Goal: Complete application form: Complete application form

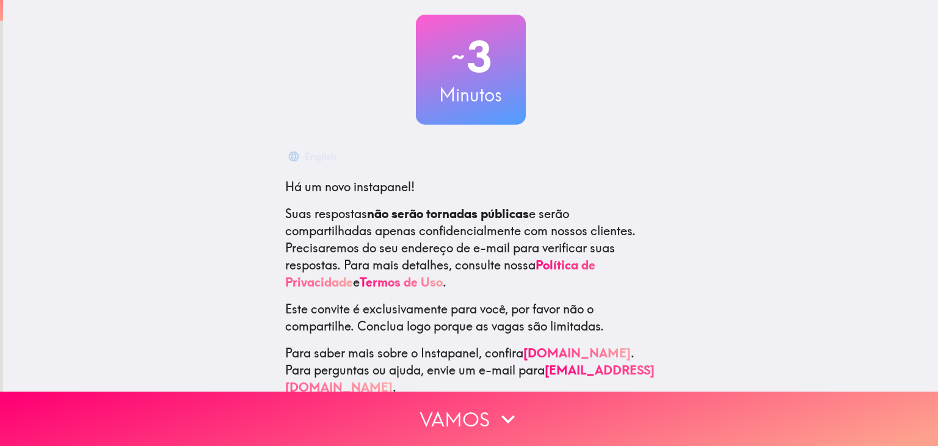
scroll to position [97, 0]
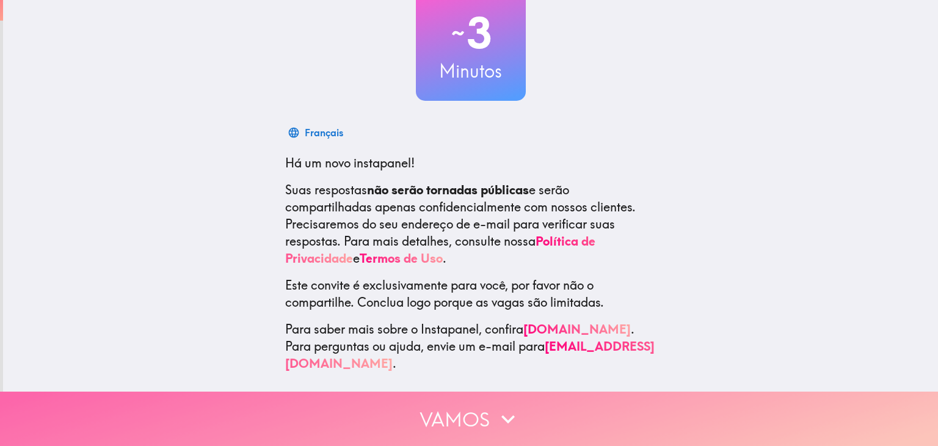
click at [514, 408] on icon "button" at bounding box center [508, 419] width 27 height 27
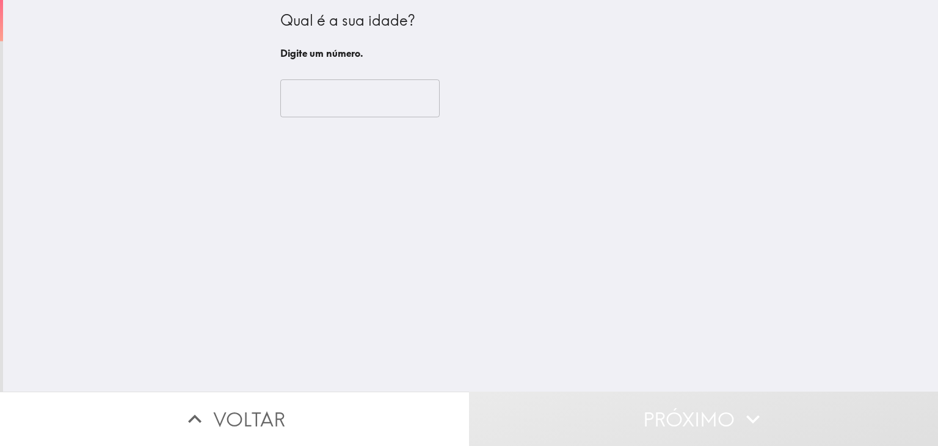
click at [347, 79] on div "​" at bounding box center [470, 98] width 381 height 67
click at [350, 96] on input "number" at bounding box center [359, 98] width 159 height 38
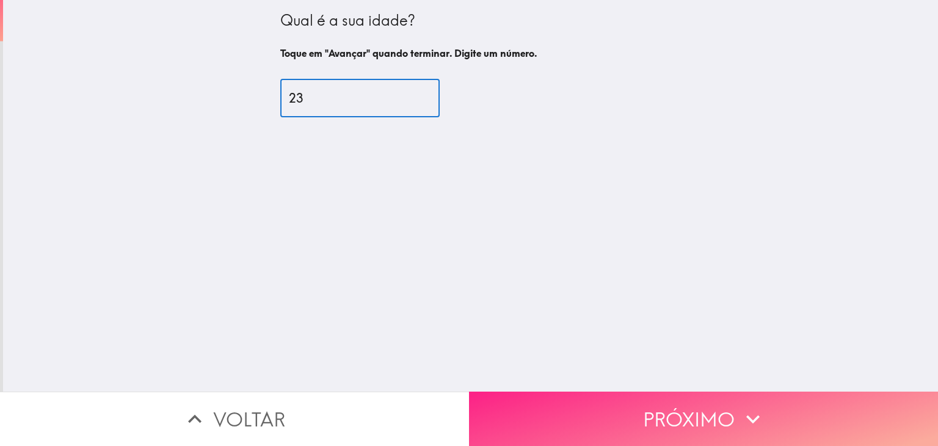
type input "23"
click at [586, 397] on button "Próximo" at bounding box center [703, 419] width 469 height 54
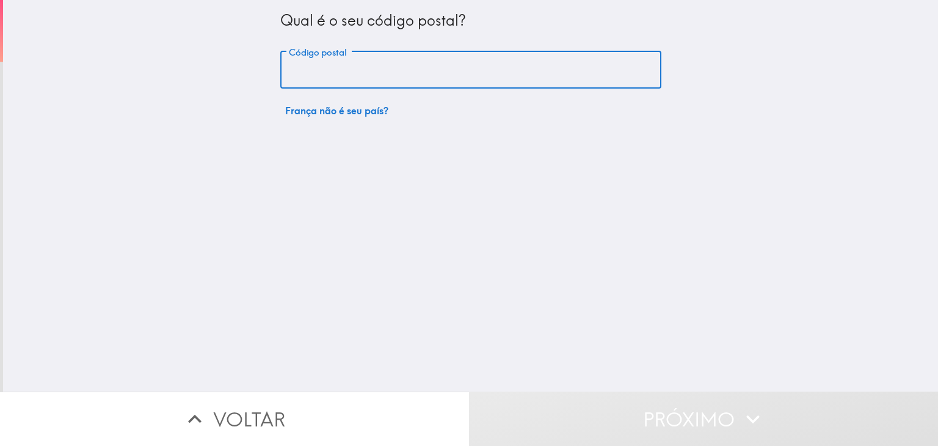
click at [435, 56] on input "Código postal" at bounding box center [470, 70] width 381 height 38
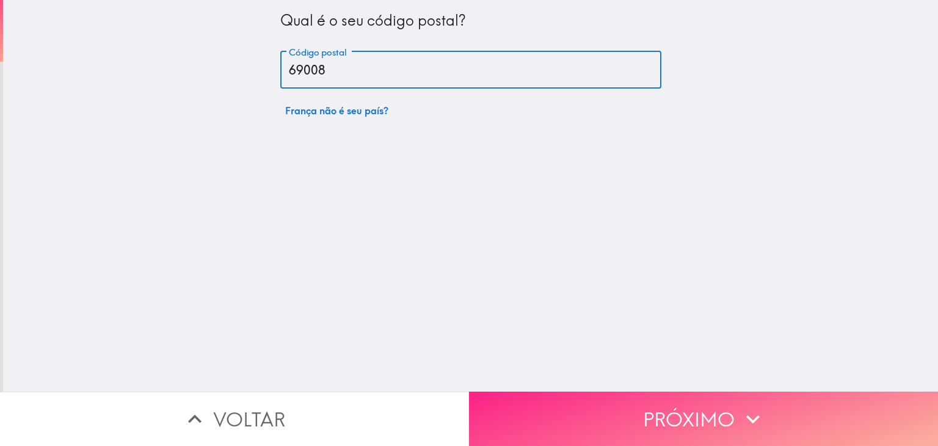
type input "69008"
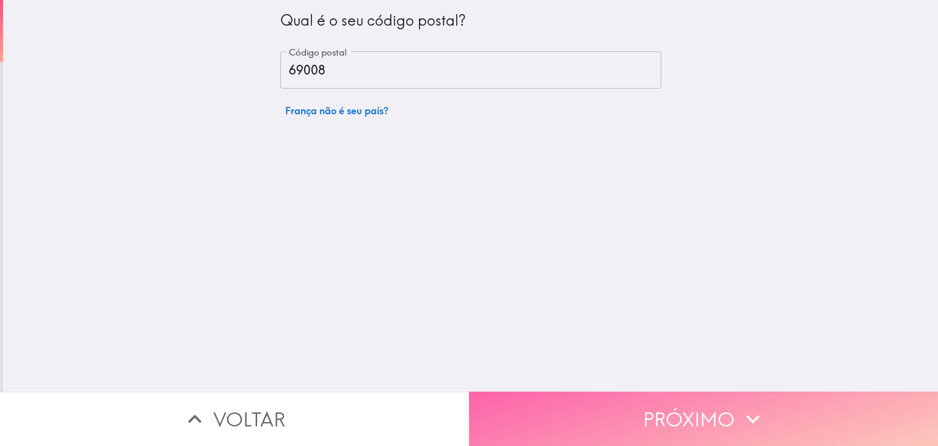
click at [547, 392] on button "Próximo" at bounding box center [703, 419] width 469 height 54
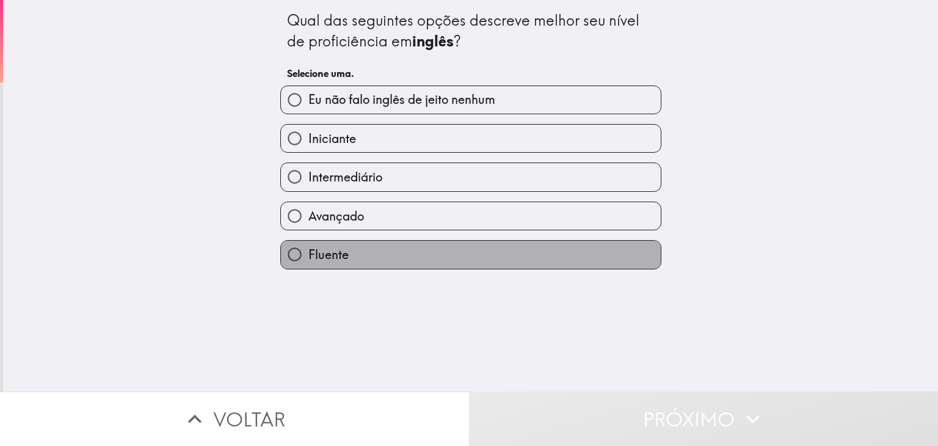
click at [410, 252] on label "Fluente" at bounding box center [471, 254] width 380 height 27
click at [308, 252] on input "Fluente" at bounding box center [294, 254] width 27 height 27
radio input "true"
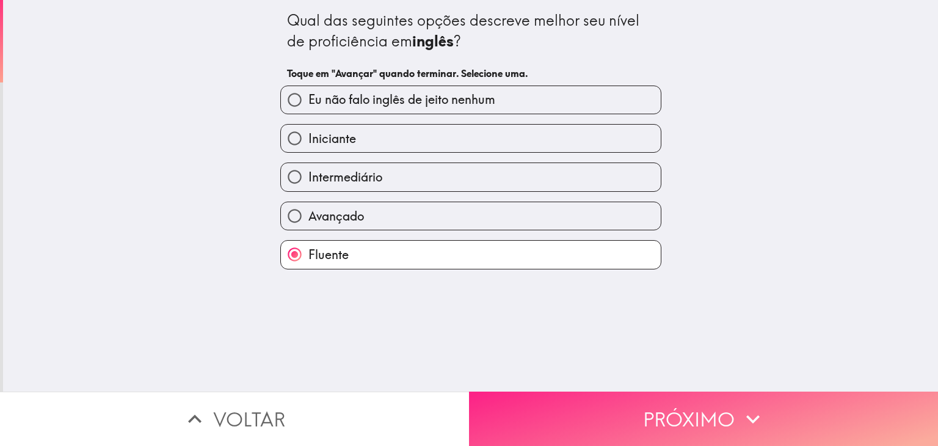
click at [559, 411] on button "Próximo" at bounding box center [703, 419] width 469 height 54
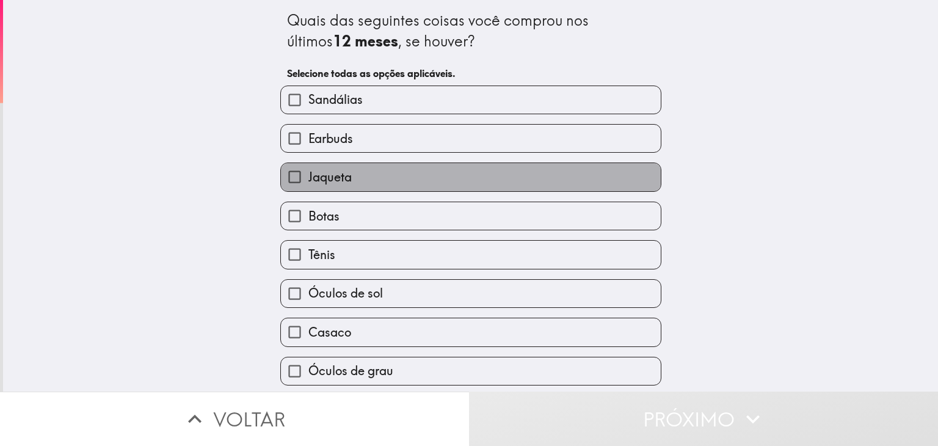
click at [446, 182] on label "Jaqueta" at bounding box center [471, 176] width 380 height 27
click at [308, 182] on input "Jaqueta" at bounding box center [294, 176] width 27 height 27
checkbox input "true"
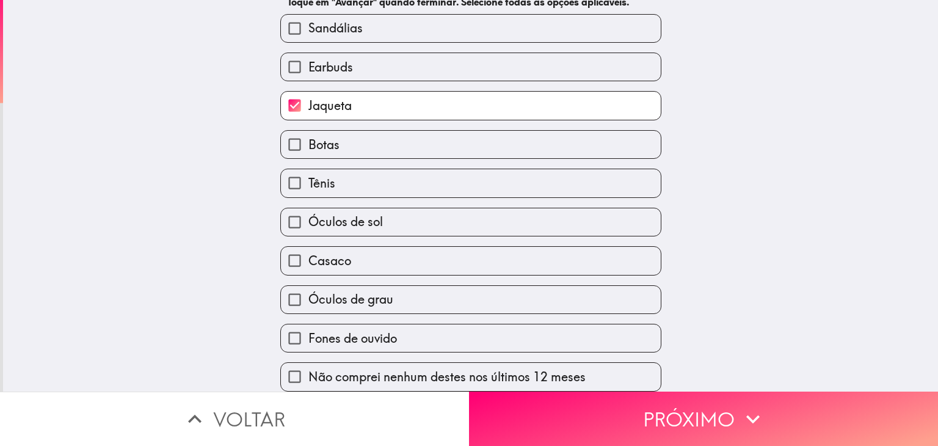
scroll to position [78, 0]
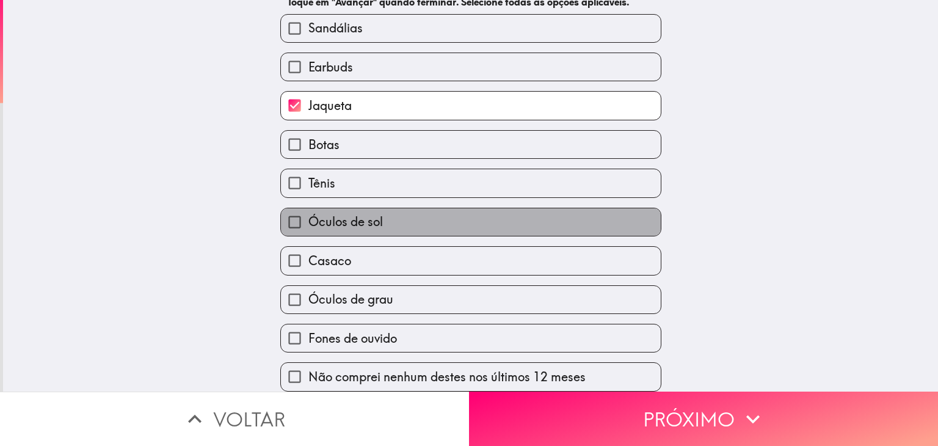
click at [406, 220] on label "Óculos de sol" at bounding box center [471, 221] width 380 height 27
click at [308, 220] on input "Óculos de sol" at bounding box center [294, 221] width 27 height 27
checkbox input "true"
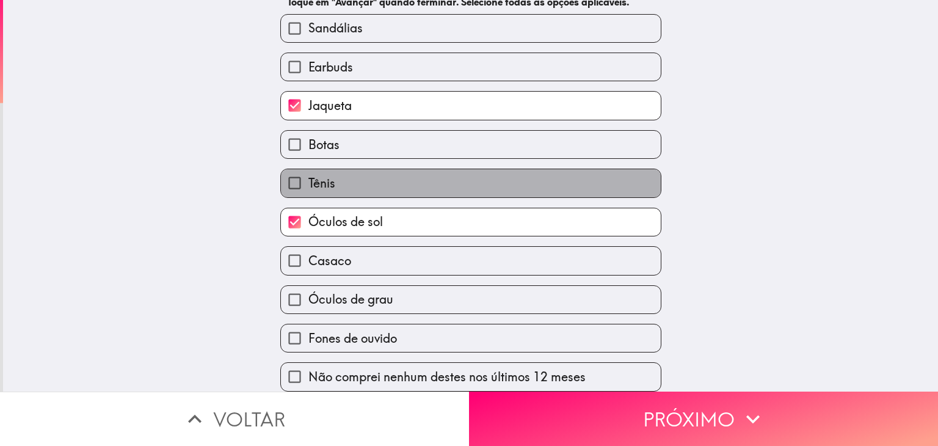
click at [369, 189] on label "Tênis" at bounding box center [471, 182] width 380 height 27
click at [308, 189] on input "Tênis" at bounding box center [294, 182] width 27 height 27
checkbox input "true"
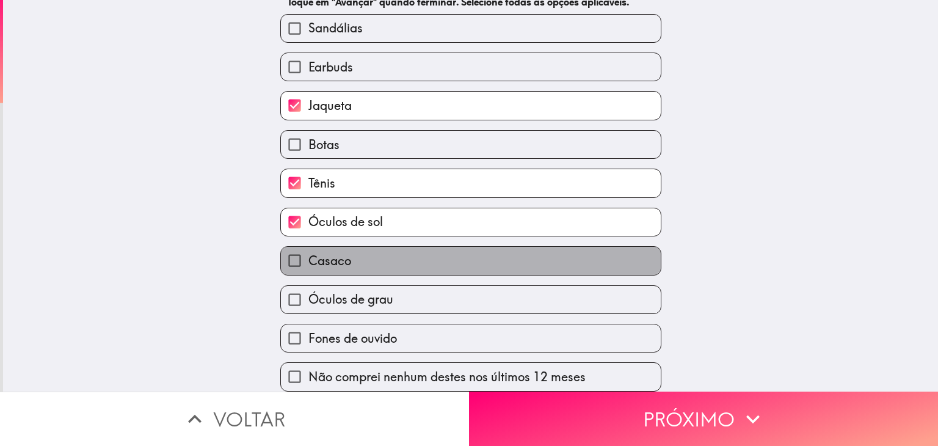
click at [362, 257] on label "Casaco" at bounding box center [471, 260] width 380 height 27
click at [308, 257] on input "Casaco" at bounding box center [294, 260] width 27 height 27
checkbox input "true"
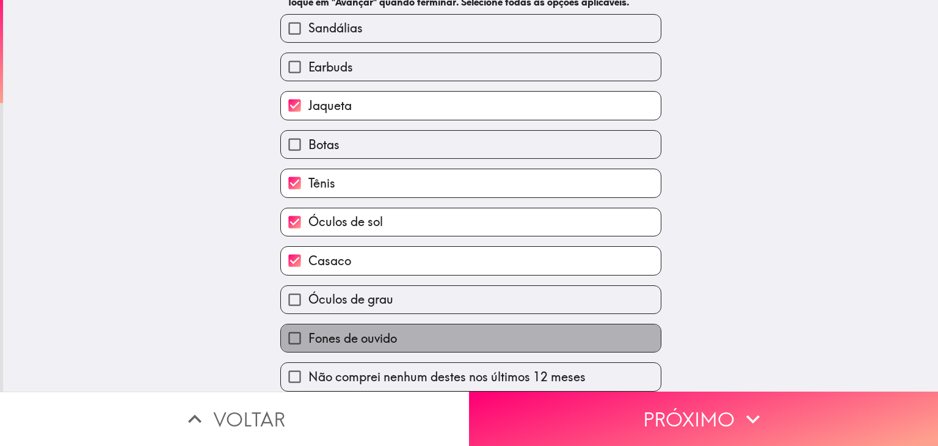
click at [458, 329] on label "Fones de ouvido" at bounding box center [471, 337] width 380 height 27
click at [308, 329] on input "Fones de ouvido" at bounding box center [294, 337] width 27 height 27
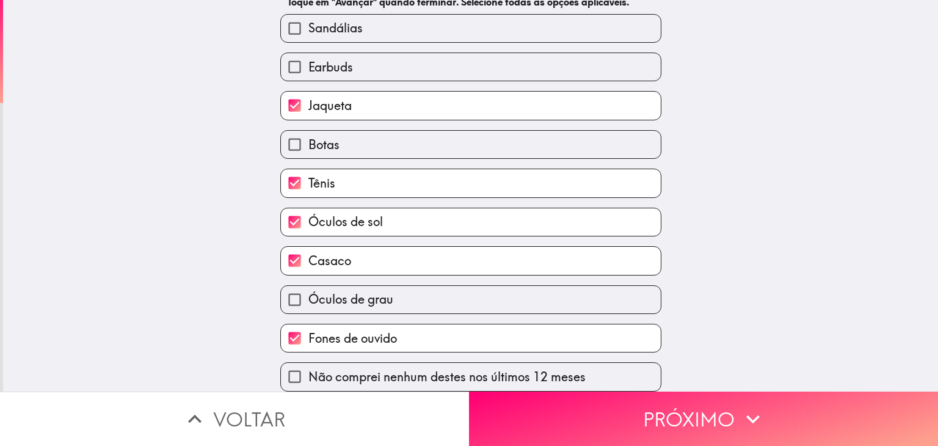
click at [507, 333] on label "Fones de ouvido" at bounding box center [471, 337] width 380 height 27
click at [308, 333] on input "Fones de ouvido" at bounding box center [294, 337] width 27 height 27
checkbox input "false"
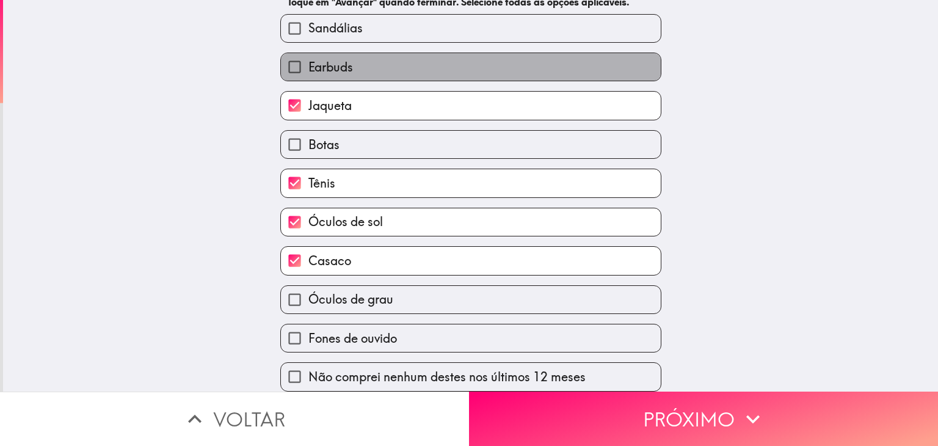
click at [450, 65] on label "Earbuds" at bounding box center [471, 66] width 380 height 27
click at [308, 65] on input "Earbuds" at bounding box center [294, 66] width 27 height 27
checkbox input "true"
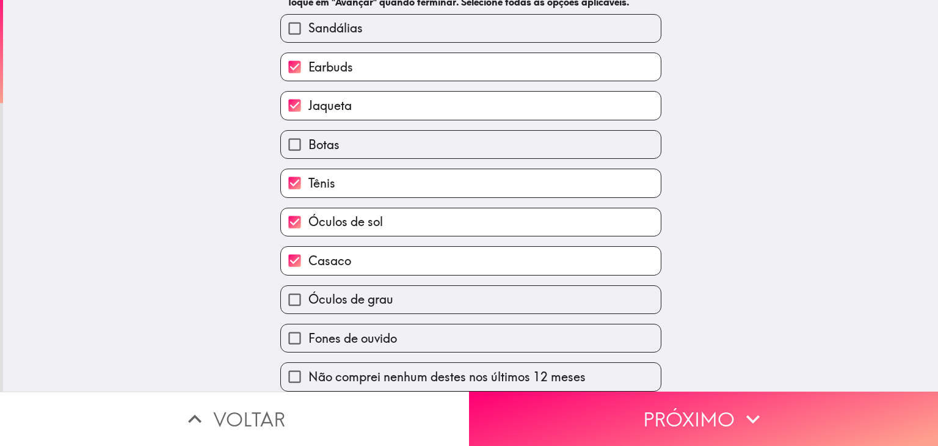
click at [443, 15] on label "Sandálias" at bounding box center [471, 28] width 380 height 27
click at [308, 15] on input "Sandálias" at bounding box center [294, 28] width 27 height 27
checkbox input "true"
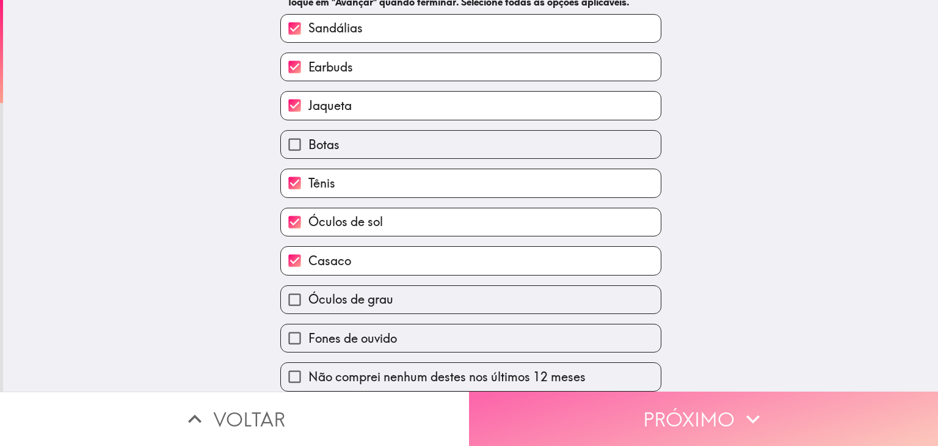
click at [552, 413] on button "Próximo" at bounding box center [703, 419] width 469 height 54
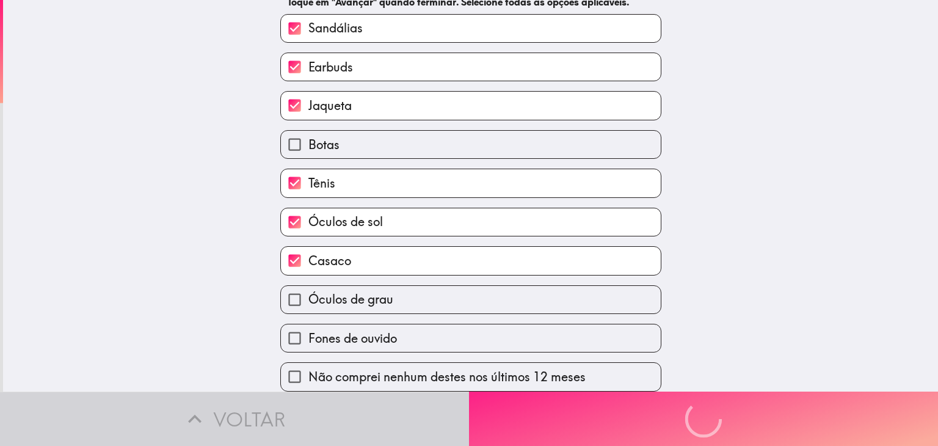
scroll to position [0, 0]
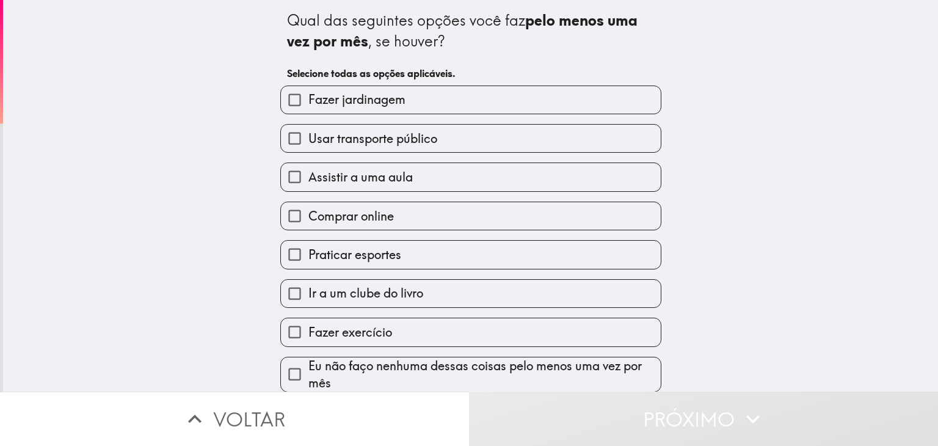
click at [458, 147] on label "Usar transporte público" at bounding box center [471, 138] width 380 height 27
click at [308, 147] on input "Usar transporte público" at bounding box center [294, 138] width 27 height 27
checkbox input "true"
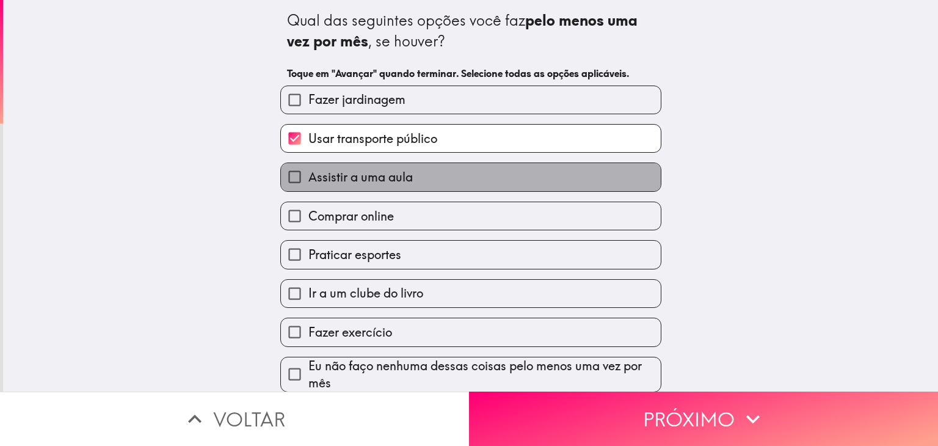
click at [449, 183] on label "Assistir a uma aula" at bounding box center [471, 176] width 380 height 27
click at [308, 183] on input "Assistir a uma aula" at bounding box center [294, 176] width 27 height 27
checkbox input "true"
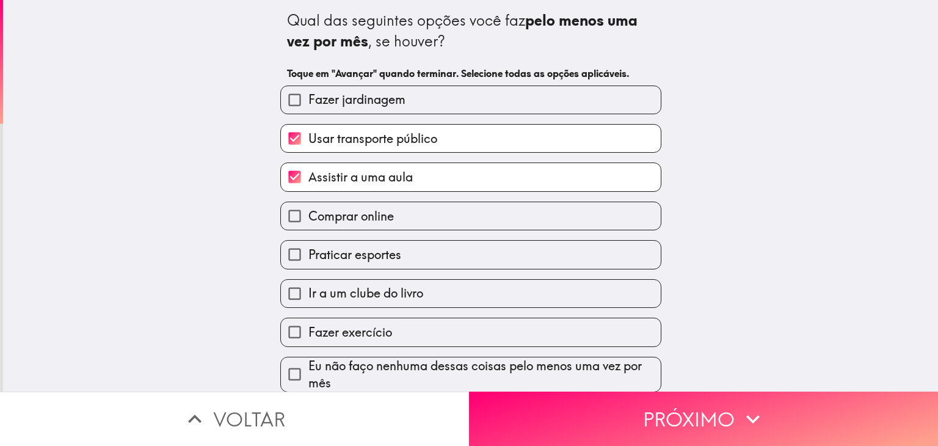
click at [435, 250] on label "Praticar esportes" at bounding box center [471, 254] width 380 height 27
click at [308, 250] on input "Praticar esportes" at bounding box center [294, 254] width 27 height 27
checkbox input "true"
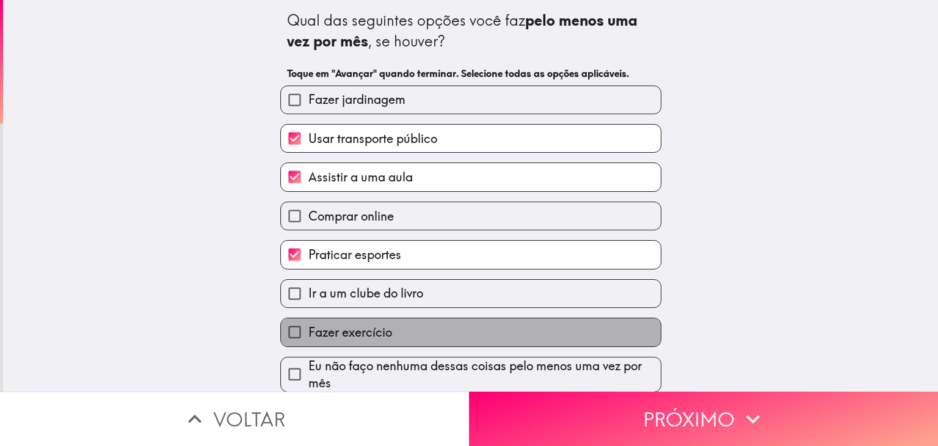
click at [431, 321] on label "Fazer exercício" at bounding box center [471, 331] width 380 height 27
click at [308, 321] on input "Fazer exercício" at bounding box center [294, 331] width 27 height 27
checkbox input "true"
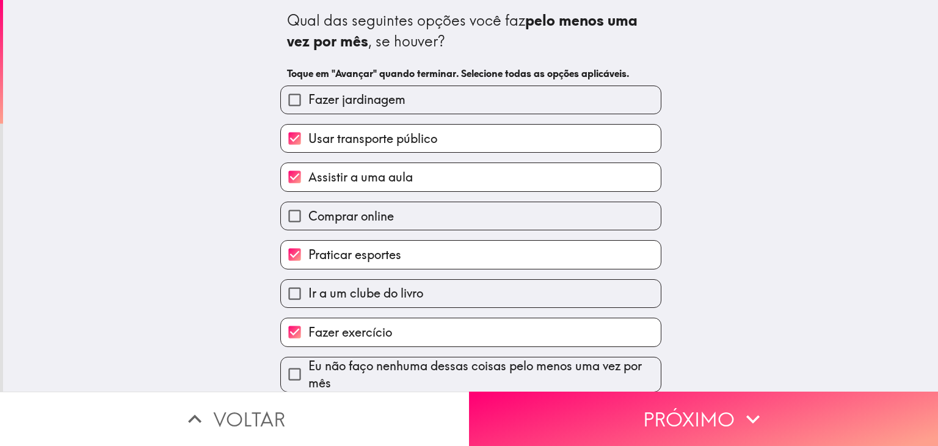
scroll to position [7, 0]
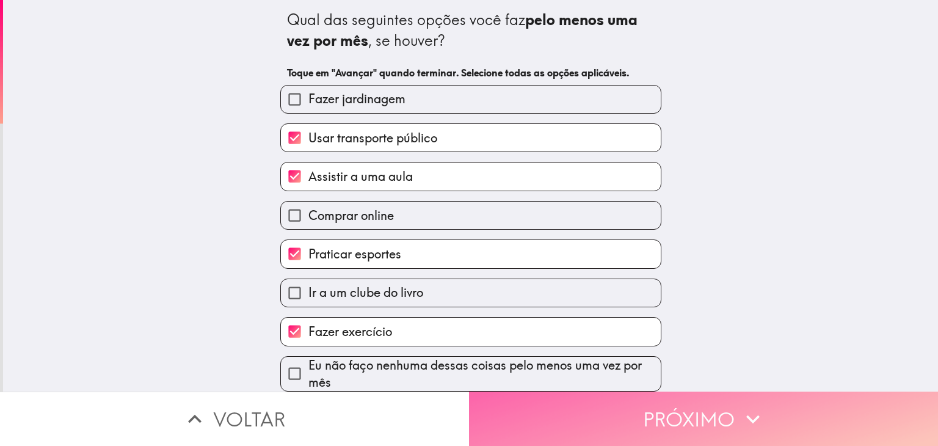
click at [575, 406] on button "Próximo" at bounding box center [703, 419] width 469 height 54
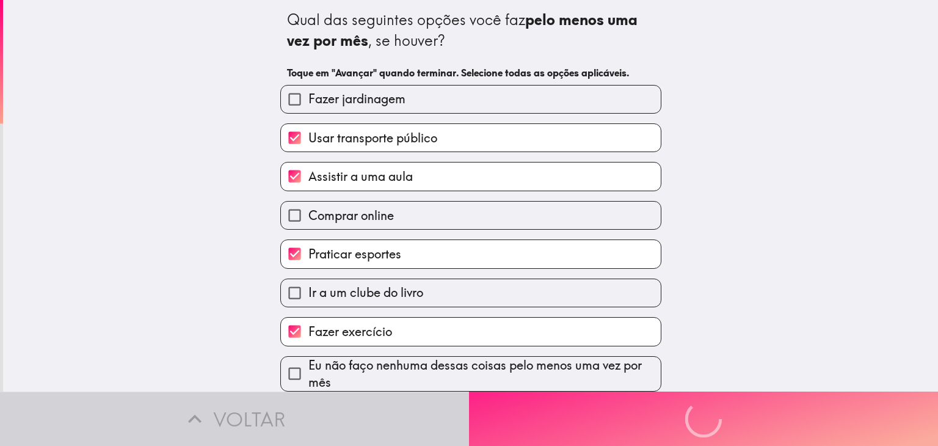
scroll to position [0, 0]
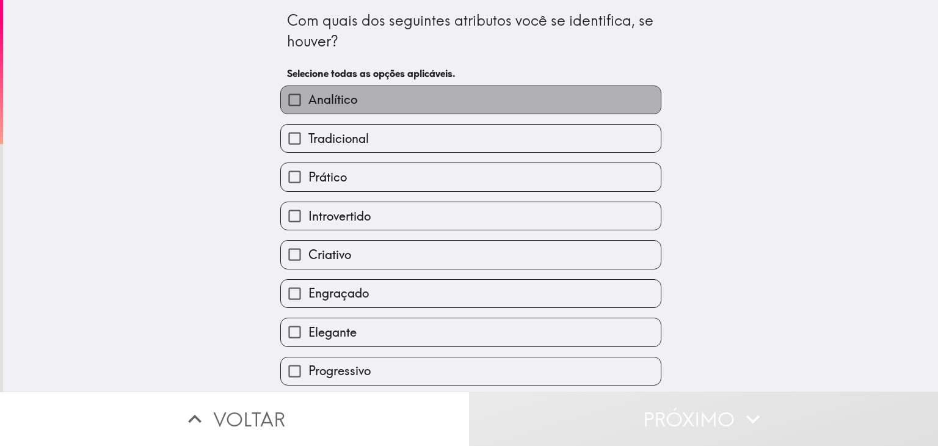
click at [452, 109] on label "Analítico" at bounding box center [471, 99] width 380 height 27
click at [308, 109] on input "Analítico" at bounding box center [294, 99] width 27 height 27
checkbox input "true"
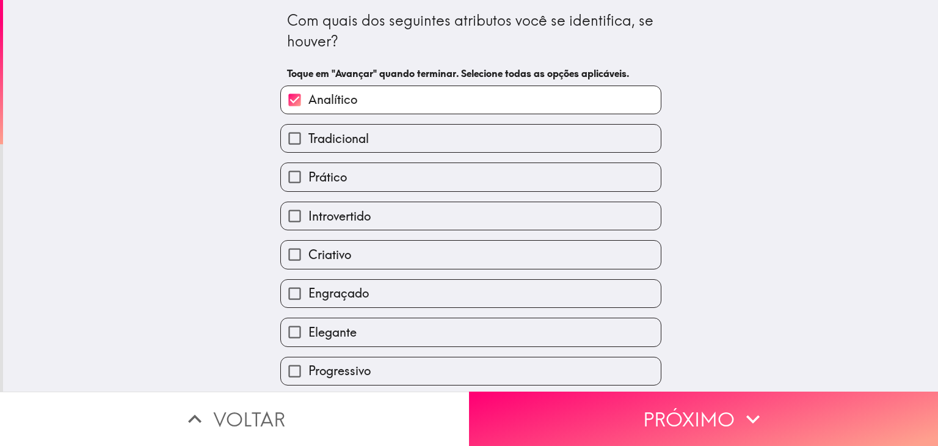
click at [437, 140] on label "Tradicional" at bounding box center [471, 138] width 380 height 27
click at [308, 140] on input "Tradicional" at bounding box center [294, 138] width 27 height 27
checkbox input "true"
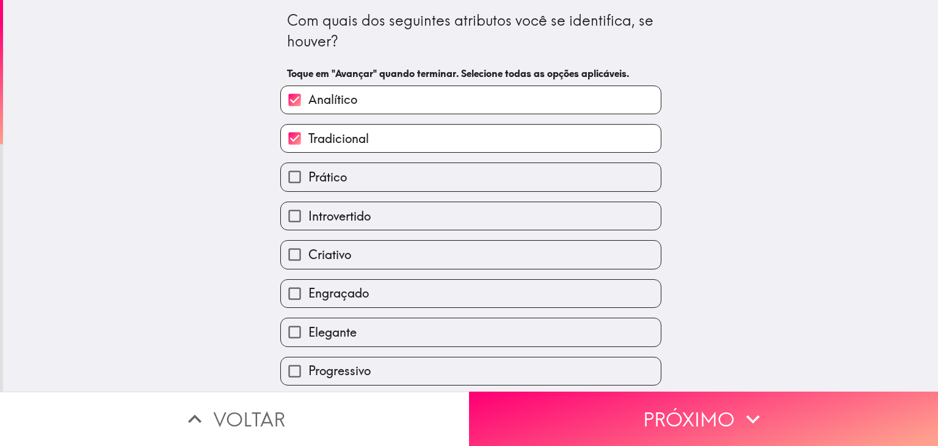
click at [427, 174] on label "Prático" at bounding box center [471, 176] width 380 height 27
click at [308, 174] on input "Prático" at bounding box center [294, 176] width 27 height 27
checkbox input "true"
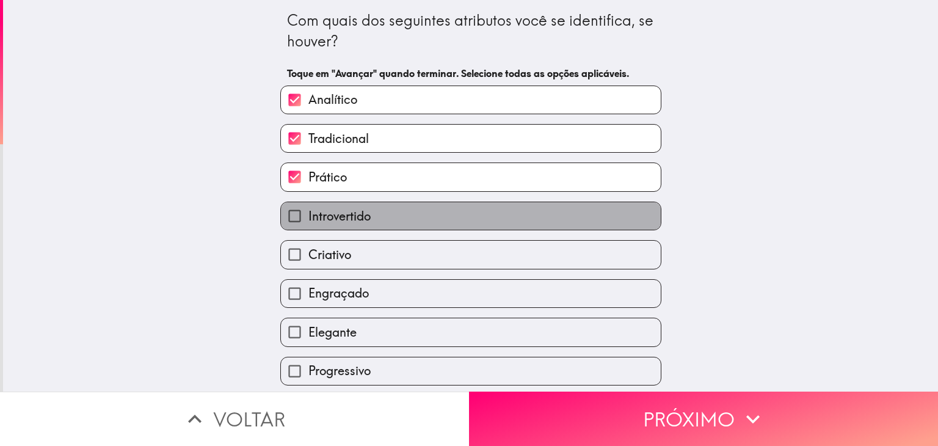
click at [424, 203] on label "Introvertido" at bounding box center [471, 215] width 380 height 27
click at [308, 203] on input "Introvertido" at bounding box center [294, 215] width 27 height 27
checkbox input "true"
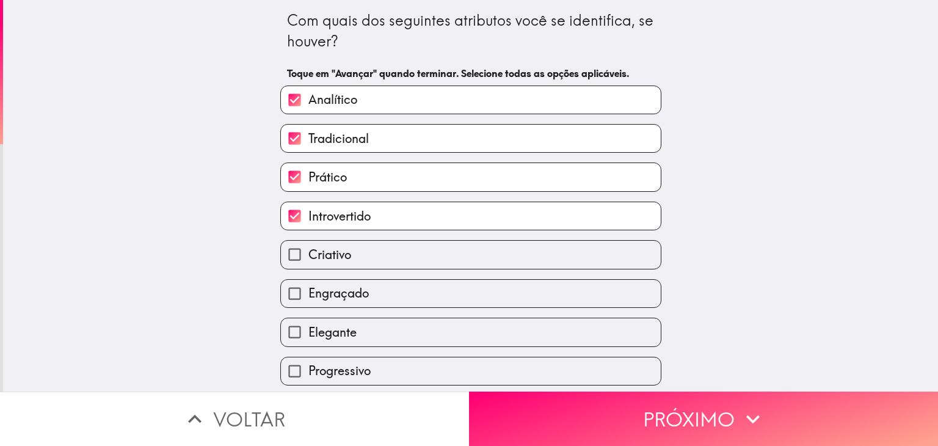
click at [418, 243] on label "Criativo" at bounding box center [471, 254] width 380 height 27
click at [308, 243] on input "Criativo" at bounding box center [294, 254] width 27 height 27
checkbox input "true"
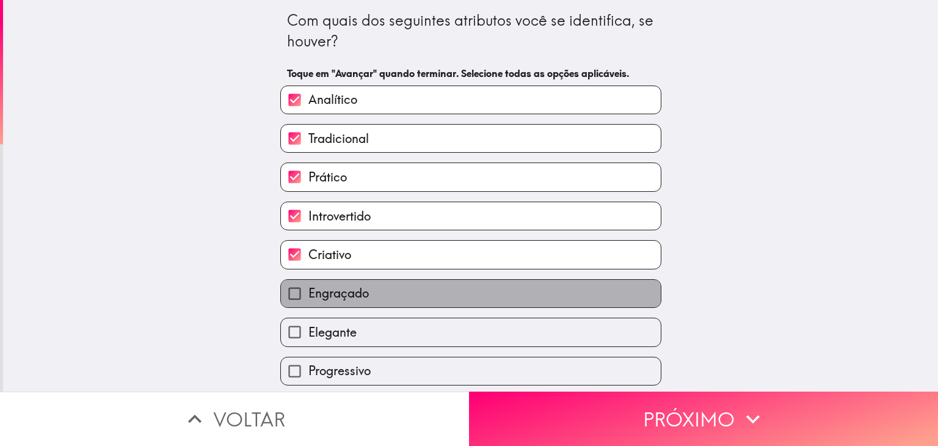
click at [409, 294] on label "Engraçado" at bounding box center [471, 293] width 380 height 27
click at [308, 294] on input "Engraçado" at bounding box center [294, 293] width 27 height 27
checkbox input "true"
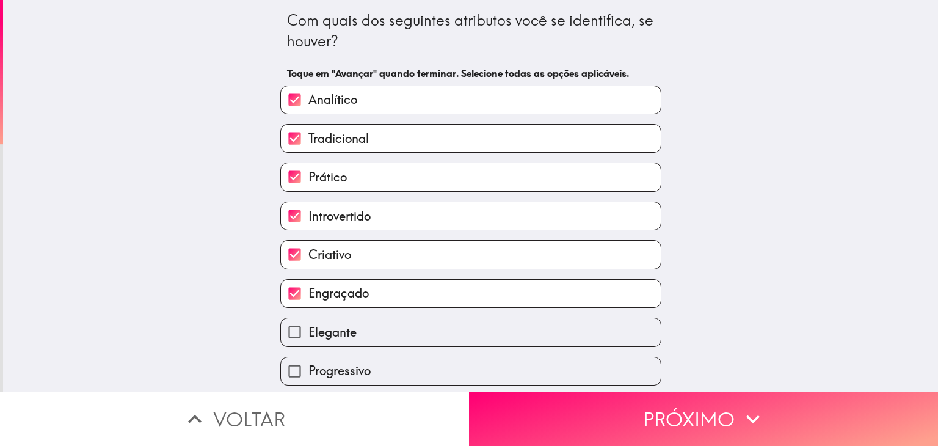
scroll to position [78, 0]
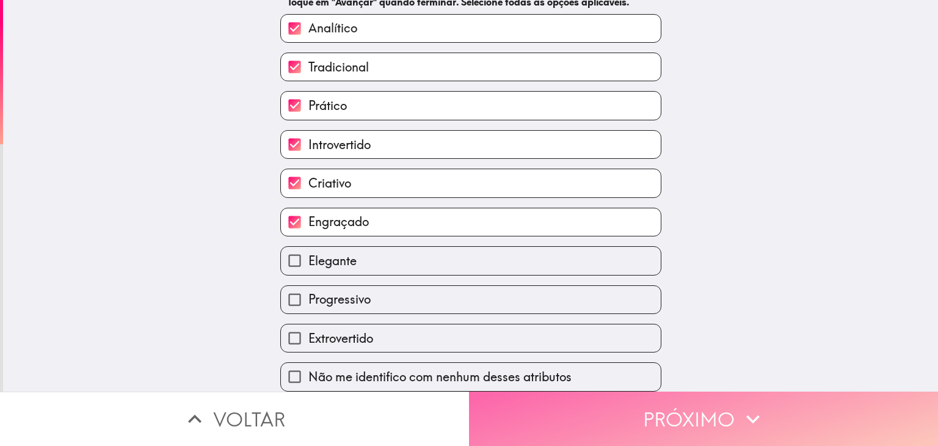
click at [503, 392] on button "Próximo" at bounding box center [703, 419] width 469 height 54
